Goal: Task Accomplishment & Management: Use online tool/utility

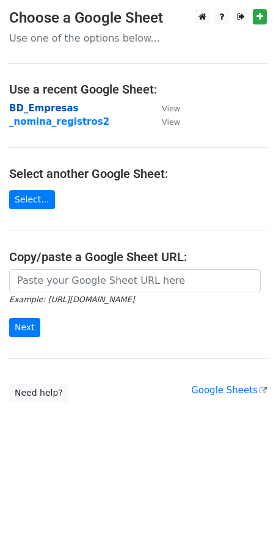
click at [51, 109] on strong "BD_Empresas" at bounding box center [44, 108] width 70 height 11
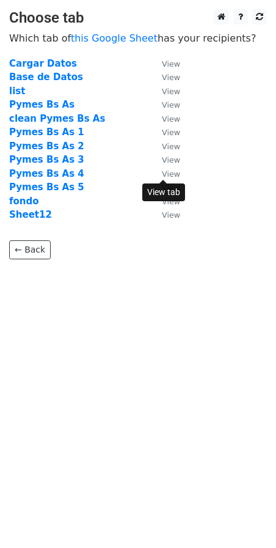
click at [174, 174] on small "View" at bounding box center [171, 173] width 18 height 9
click at [46, 175] on strong "Pymes Bs As 4" at bounding box center [46, 173] width 75 height 11
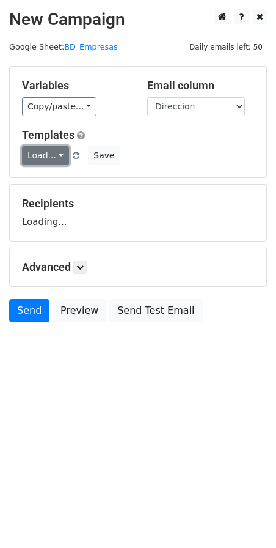
click at [58, 160] on link "Load..." at bounding box center [45, 155] width 47 height 19
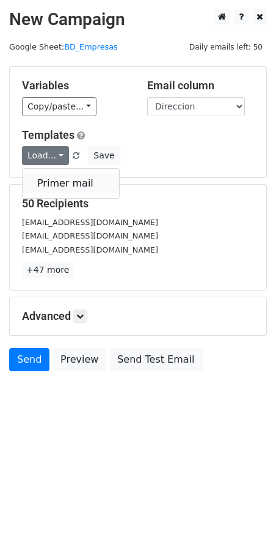
click at [56, 182] on link "Primer mail" at bounding box center [71, 184] width 97 height 20
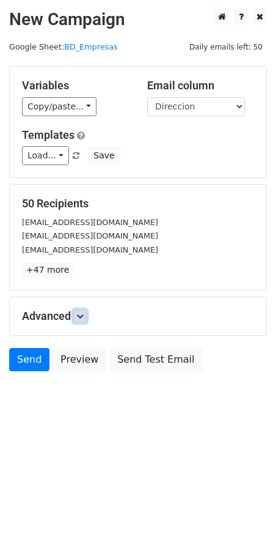
click at [83, 317] on icon at bounding box center [79, 315] width 7 height 7
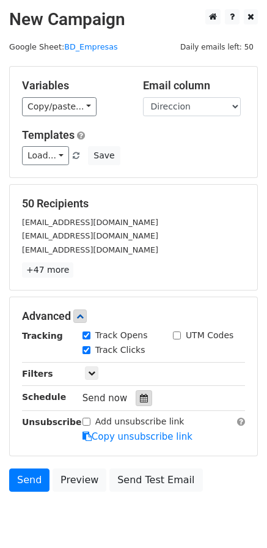
click at [140, 396] on icon at bounding box center [144, 398] width 8 height 9
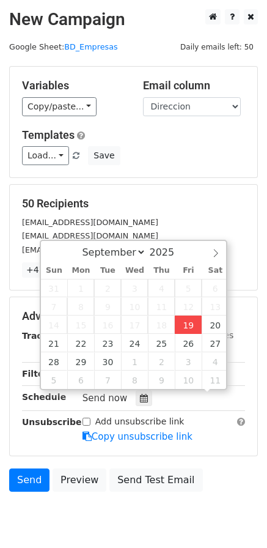
scroll to position [1, 0]
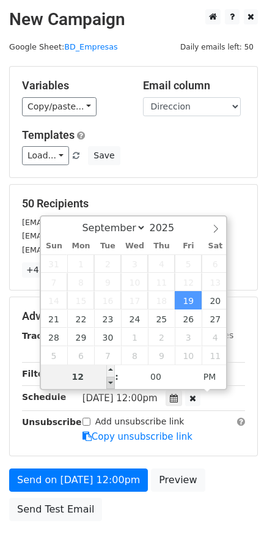
type input "2025-09-19 11:00"
type input "11"
click at [108, 380] on span at bounding box center [110, 383] width 9 height 12
type input "2025-09-19 10:00"
type input "10"
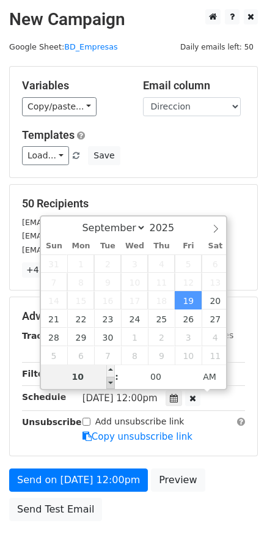
click at [108, 380] on span at bounding box center [110, 383] width 9 height 12
type input "2025-09-19 09:00"
type input "09"
click at [108, 380] on span at bounding box center [110, 383] width 9 height 12
type input "2025-09-19 08:00"
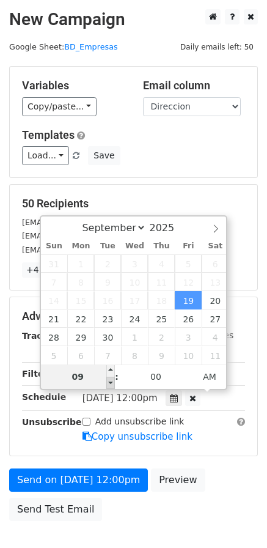
type input "08"
click at [108, 380] on span at bounding box center [110, 383] width 9 height 12
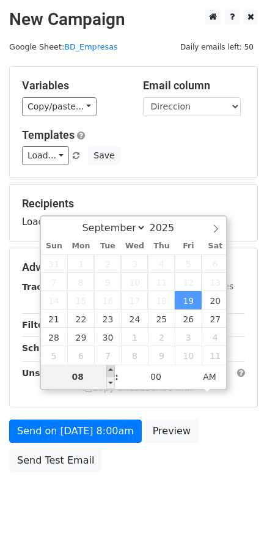
type input "2025-09-19 09:00"
type input "09"
click at [109, 371] on span at bounding box center [110, 370] width 9 height 12
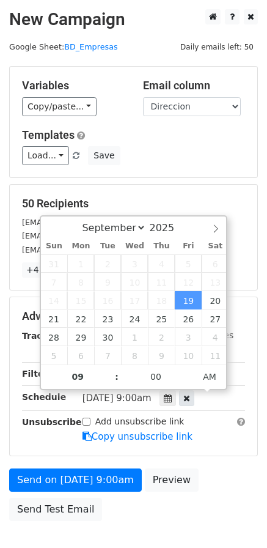
click at [186, 403] on div at bounding box center [186, 398] width 15 height 16
type input "02"
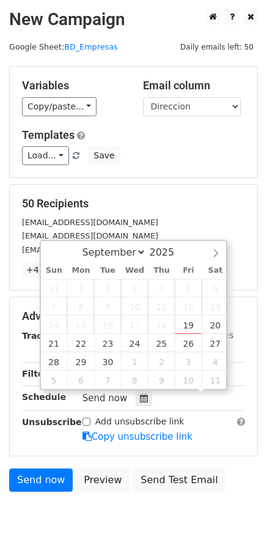
click at [260, 350] on main "New Campaign Daily emails left: 50 Google Sheet: BD_Empresas Variables Copy/pas…" at bounding box center [133, 253] width 267 height 489
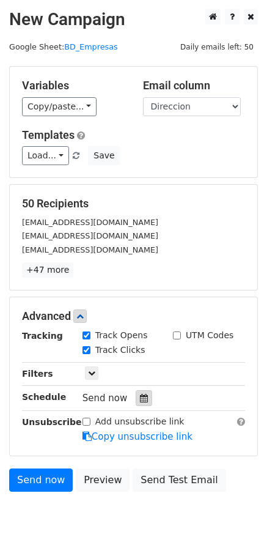
click at [138, 394] on div at bounding box center [144, 398] width 17 height 16
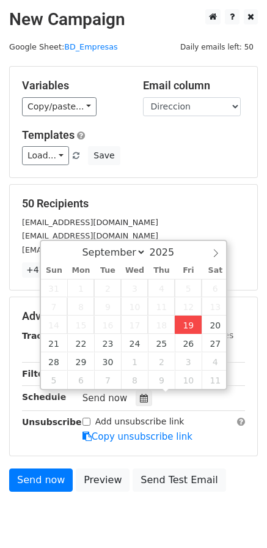
type input "2025-09-19 02:17"
type input "17"
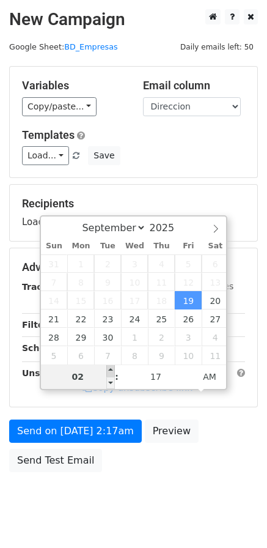
type input "2025-09-19 03:17"
type input "03"
click at [111, 369] on span at bounding box center [110, 370] width 9 height 12
type input "2025-09-19 04:17"
type input "04"
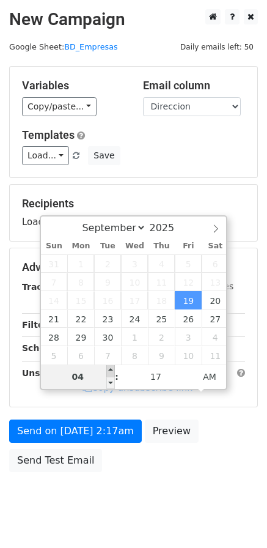
click at [111, 369] on span at bounding box center [110, 370] width 9 height 12
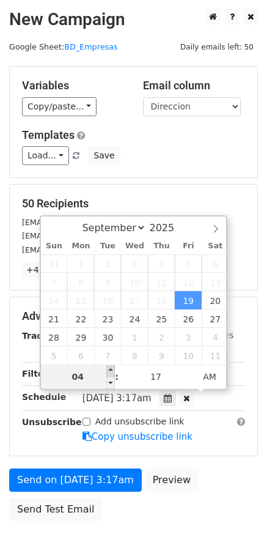
type input "2025-09-19 05:17"
type input "05"
click at [111, 369] on span at bounding box center [110, 370] width 9 height 12
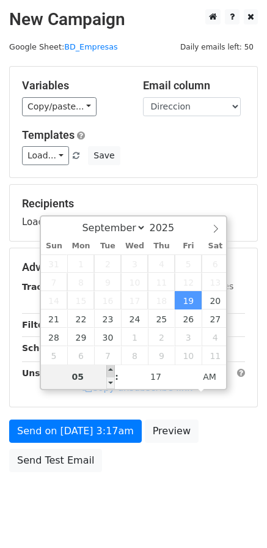
type input "2025-09-19 06:17"
type input "06"
click at [111, 369] on span at bounding box center [110, 370] width 9 height 12
type input "2025-09-19 07:17"
type input "07"
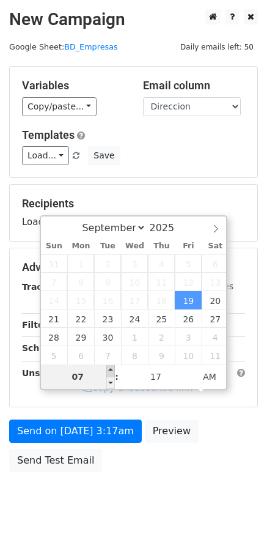
click at [111, 369] on span at bounding box center [110, 370] width 9 height 12
type input "2025-09-19 08:17"
type input "08"
click at [111, 369] on span at bounding box center [110, 370] width 9 height 12
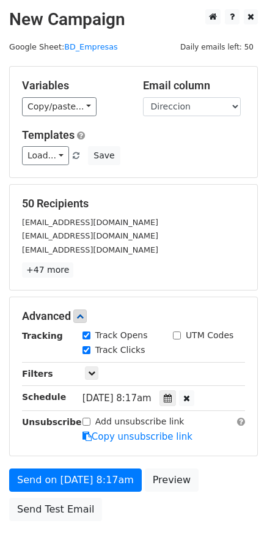
click at [263, 353] on main "New Campaign Daily emails left: 50 Google Sheet: BD_Empresas Variables Copy/pas…" at bounding box center [133, 268] width 267 height 518
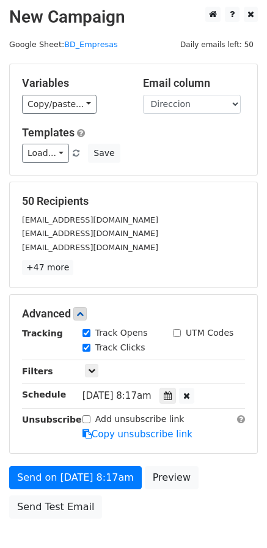
scroll to position [0, 0]
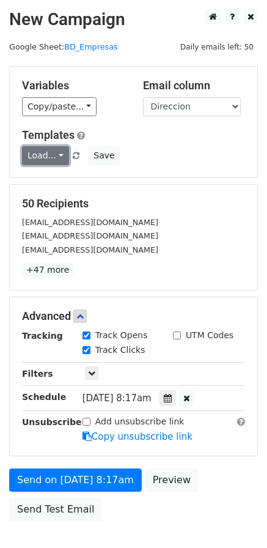
click at [56, 153] on link "Load..." at bounding box center [45, 155] width 47 height 19
click at [55, 182] on link "Primer mail" at bounding box center [71, 184] width 97 height 20
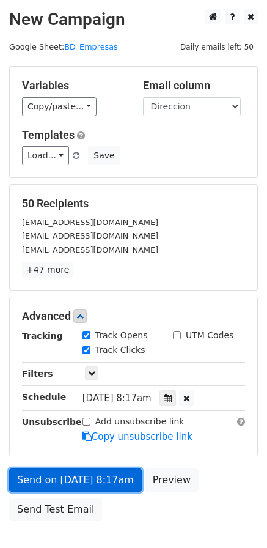
click at [46, 478] on link "Send on Sep 19 at 8:17am" at bounding box center [75, 479] width 133 height 23
